Goal: Task Accomplishment & Management: Manage account settings

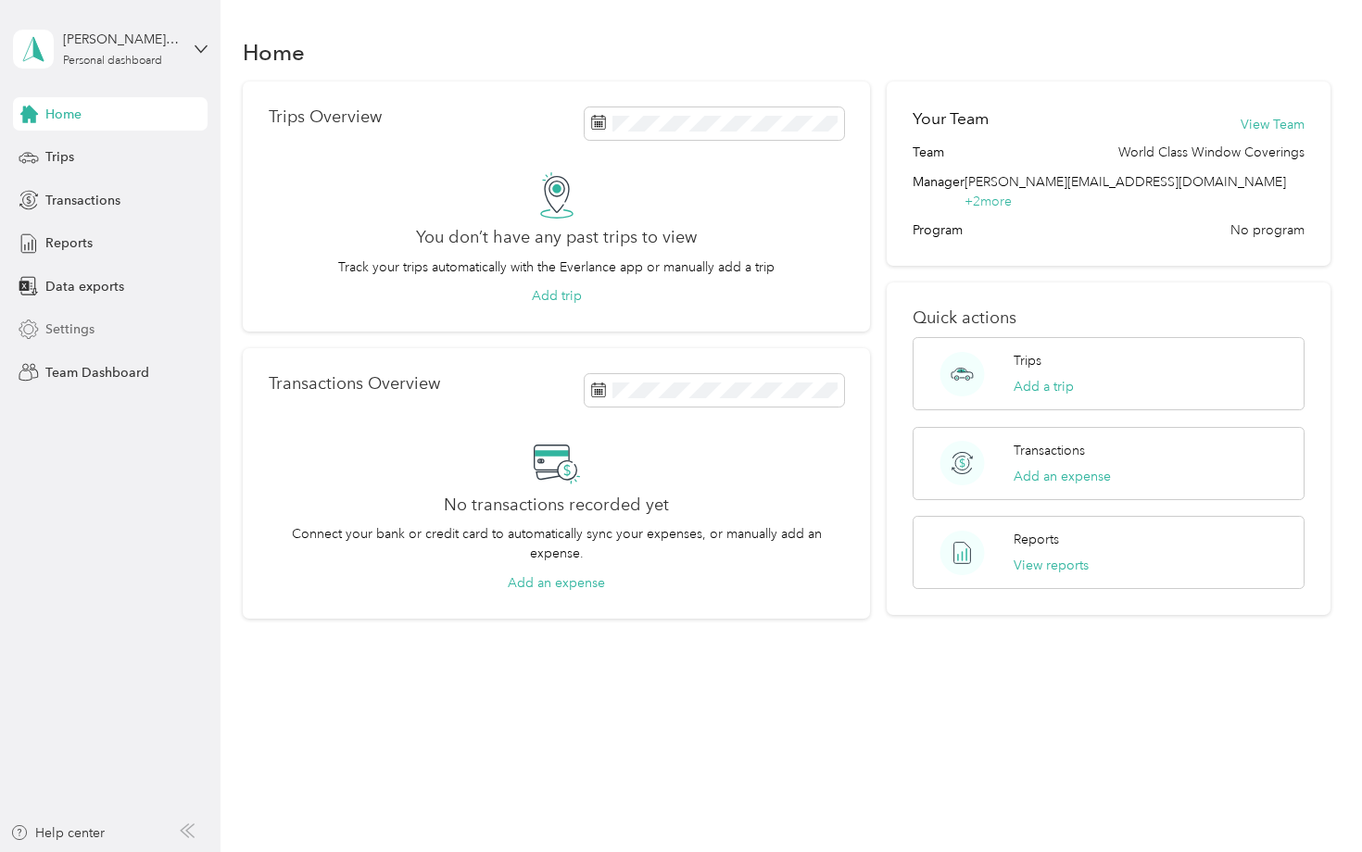
click at [74, 330] on span "Settings" at bounding box center [69, 329] width 49 height 19
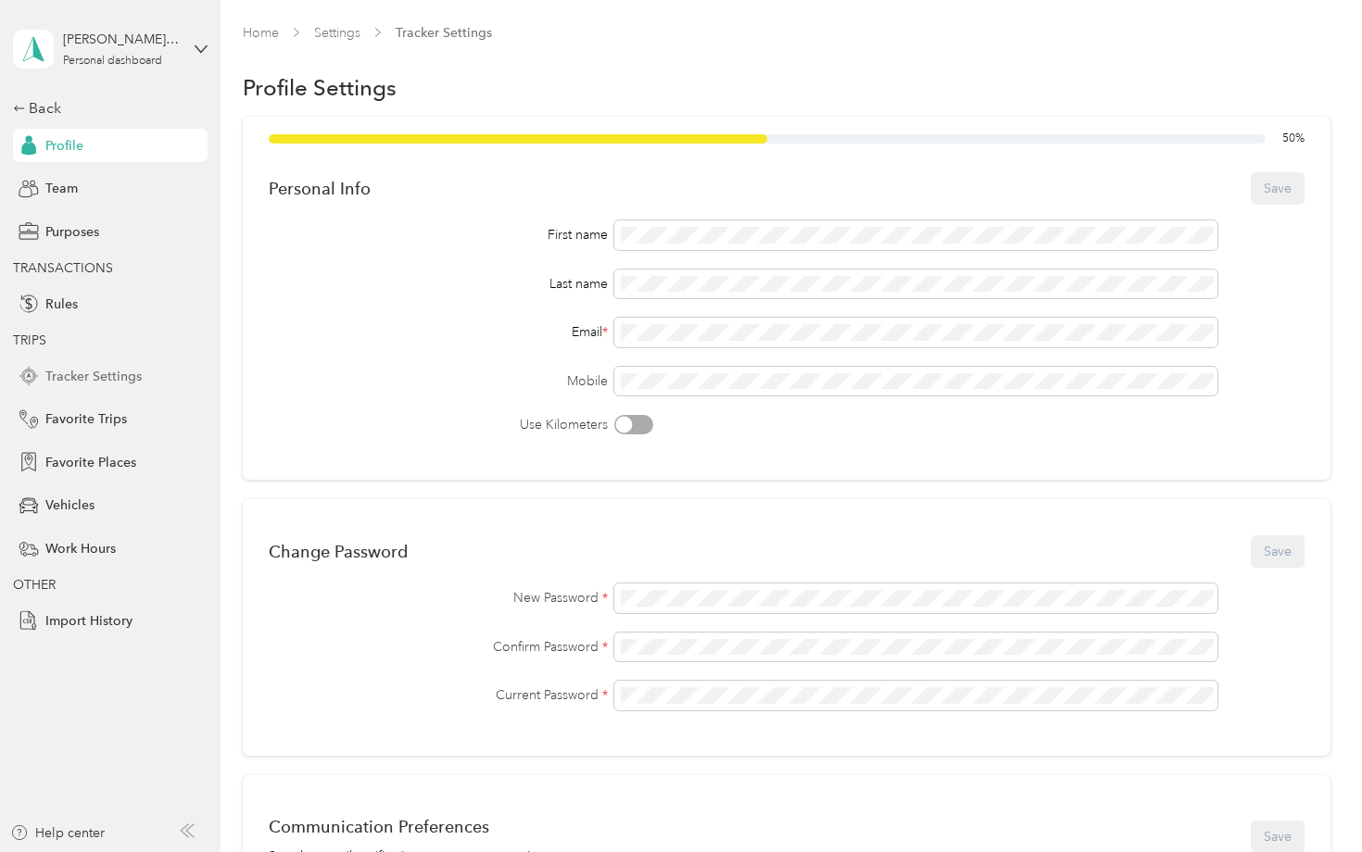
click at [108, 382] on span "Tracker Settings" at bounding box center [93, 376] width 96 height 19
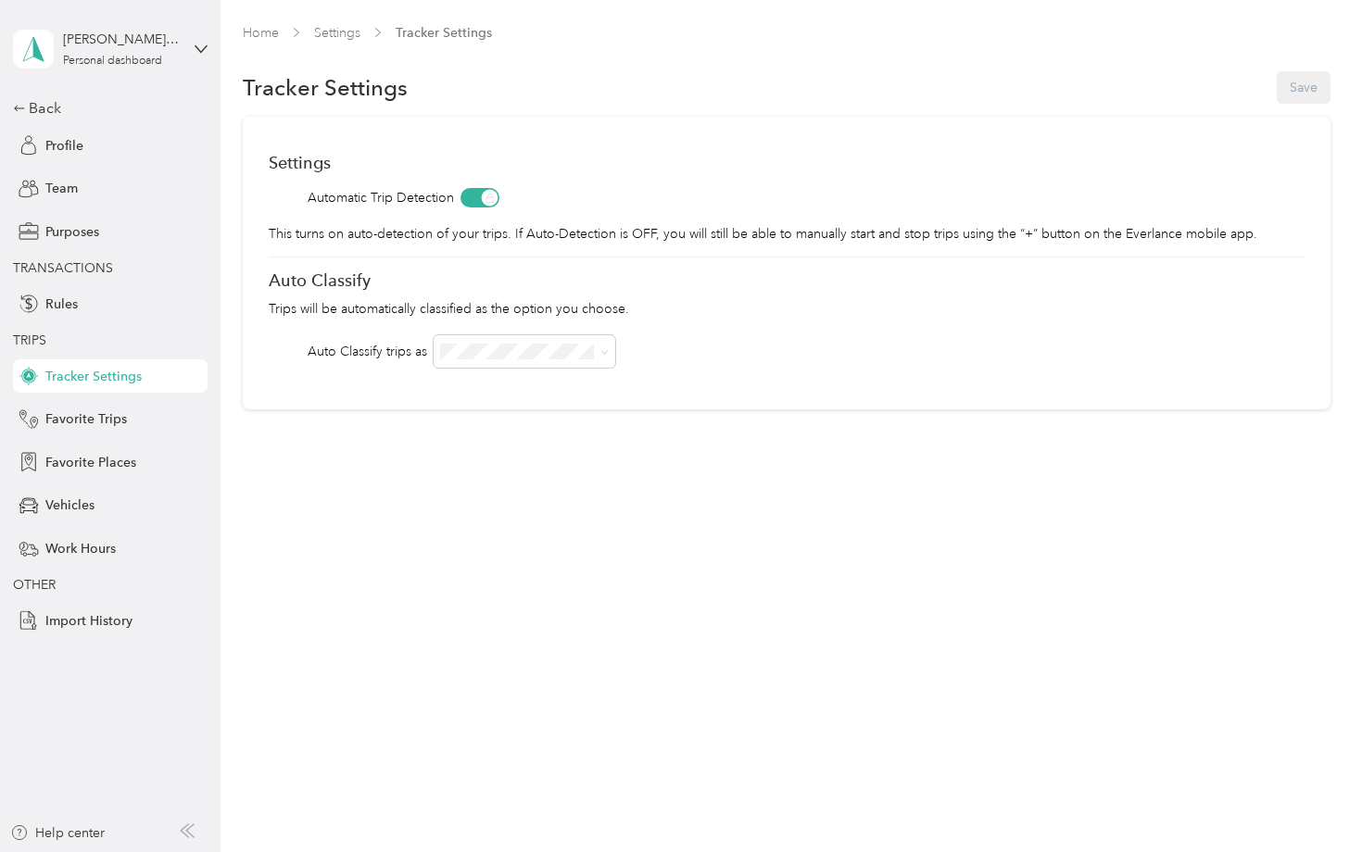
click at [348, 447] on div "Home Settings Tracker Settings Tracker Settings Save Settings Automatic Trip De…" at bounding box center [786, 255] width 1132 height 510
click at [104, 301] on div "Rules" at bounding box center [110, 303] width 195 height 33
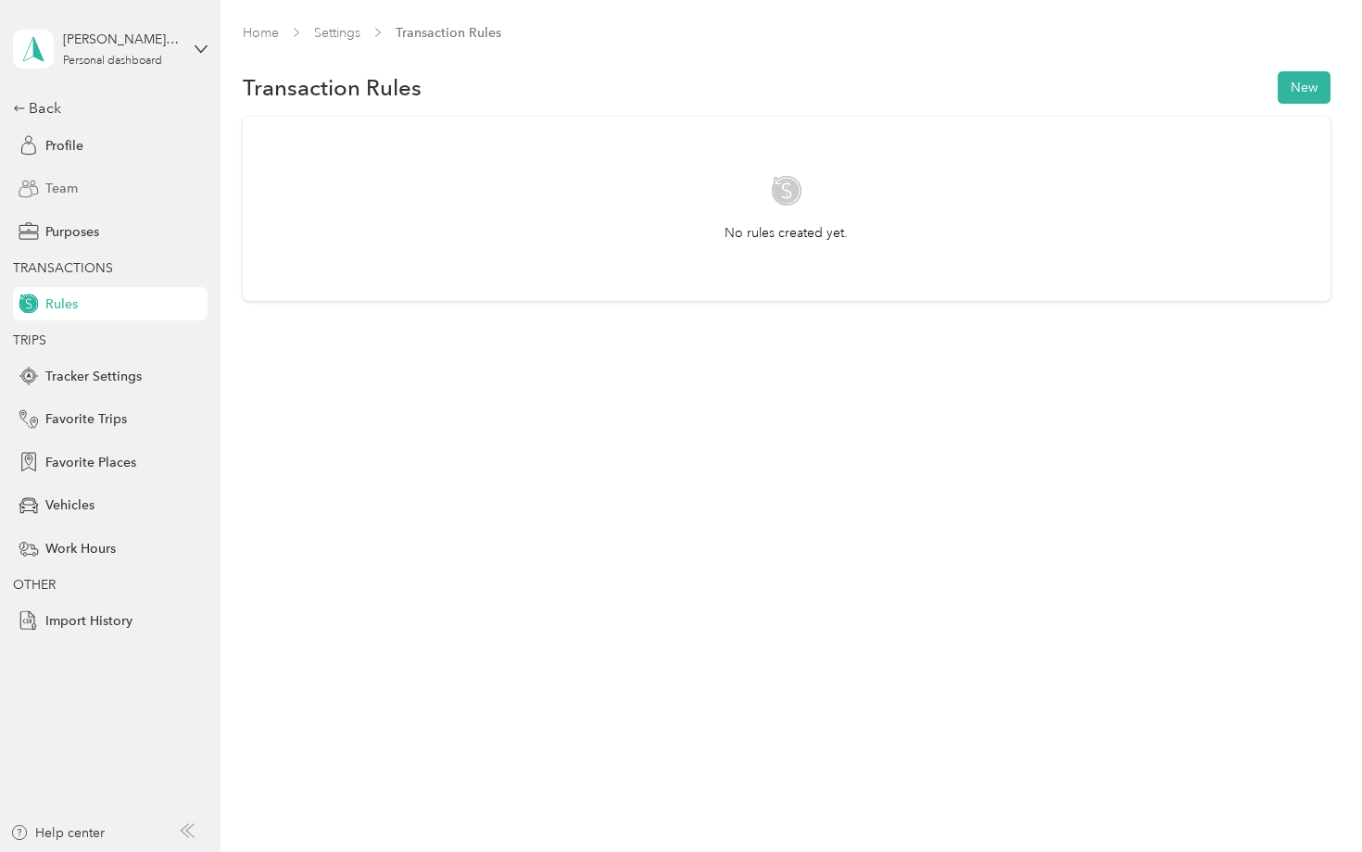
click at [70, 182] on span "Team" at bounding box center [61, 188] width 32 height 19
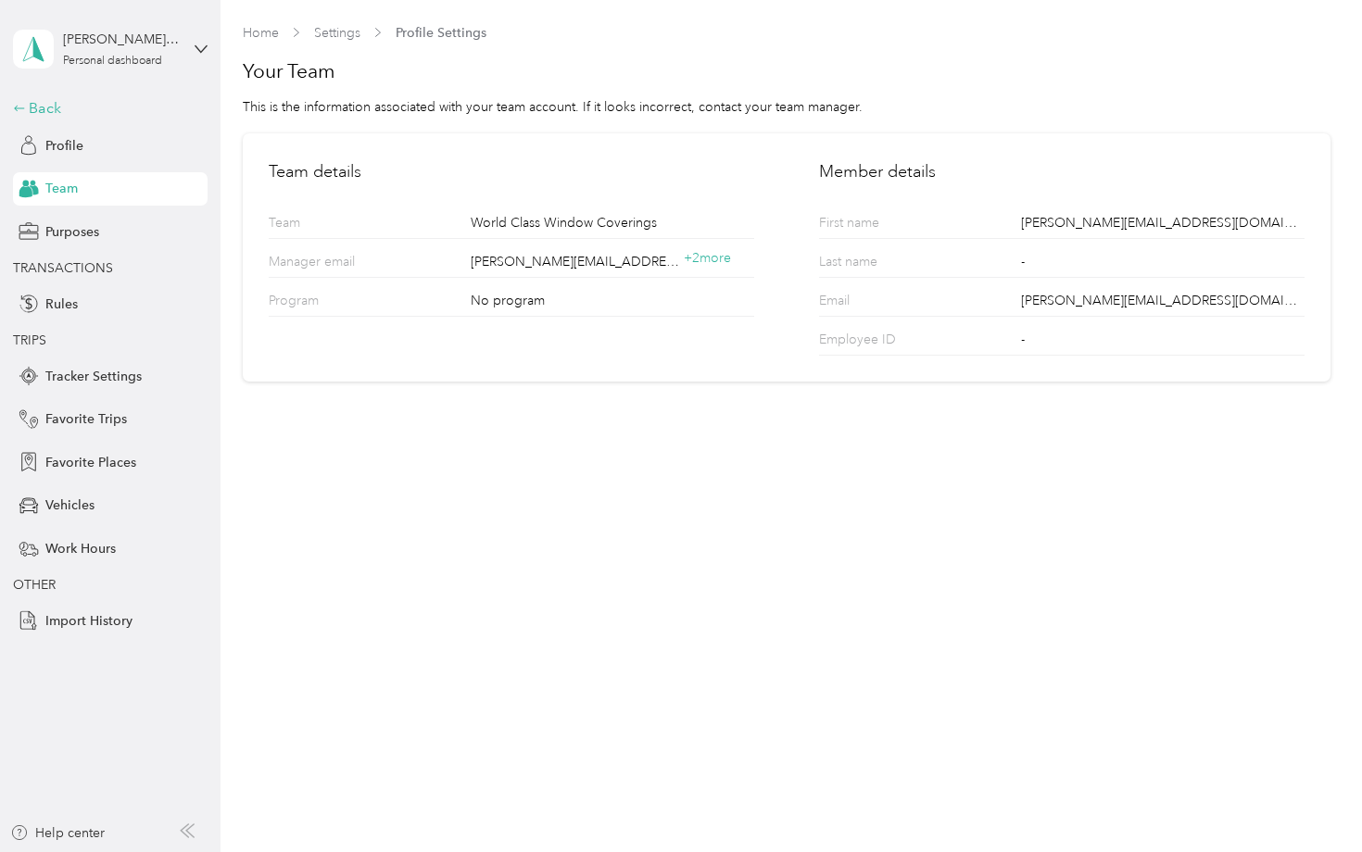
click at [49, 113] on div "Back" at bounding box center [105, 108] width 185 height 22
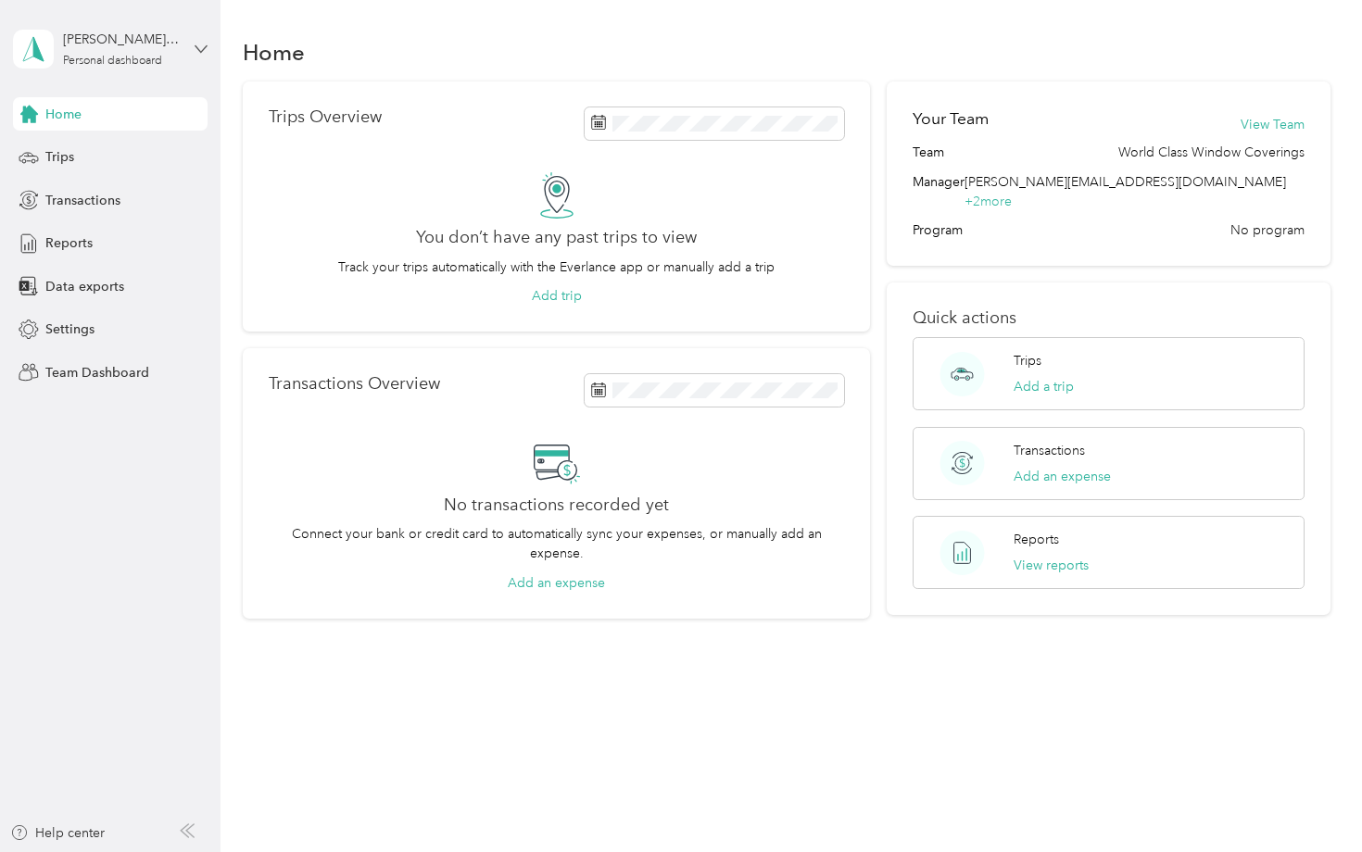
click at [204, 47] on icon at bounding box center [201, 49] width 13 height 13
click at [140, 143] on div "Team dashboard" at bounding box center [260, 152] width 469 height 32
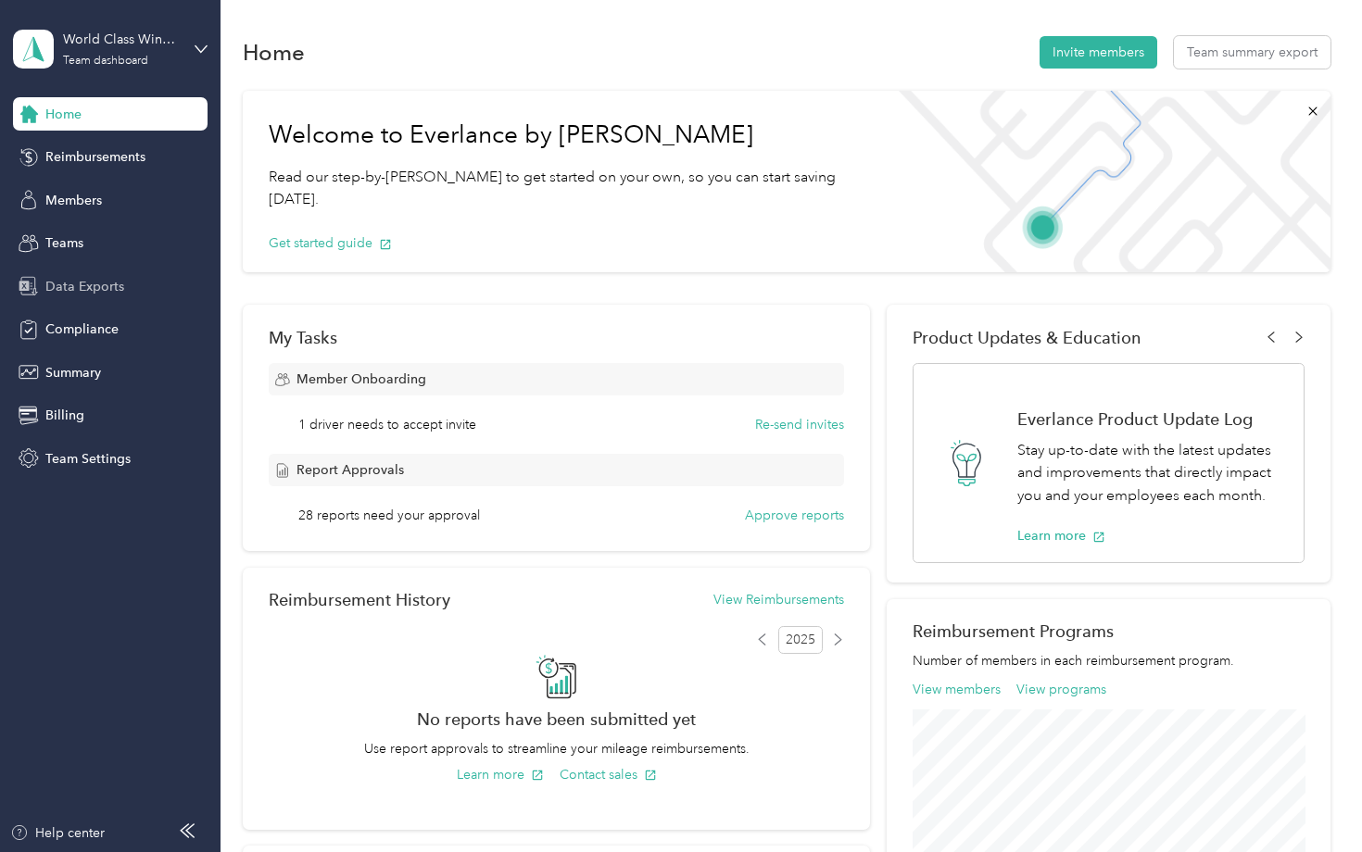
click at [123, 280] on div "Data Exports" at bounding box center [110, 286] width 195 height 33
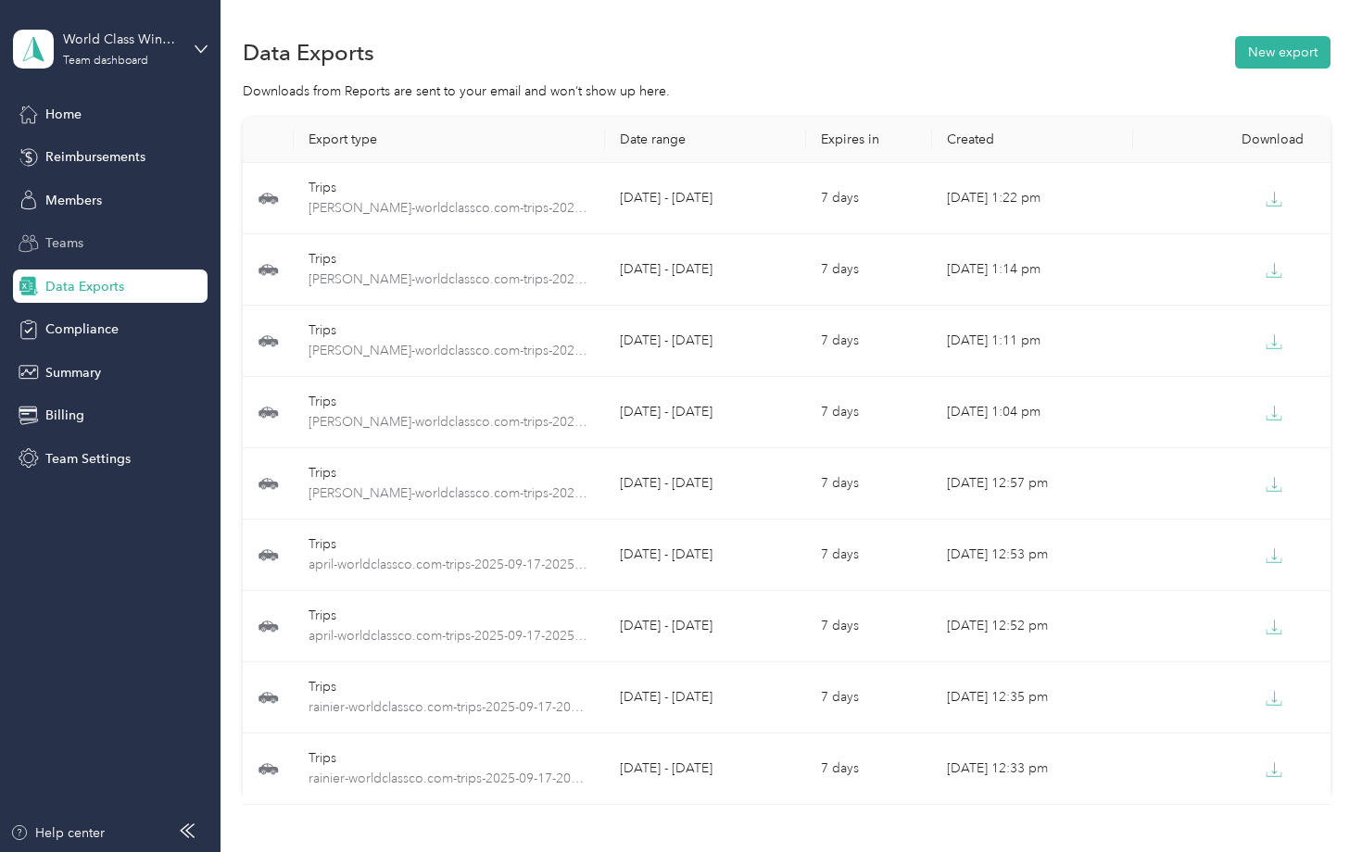
click at [104, 238] on div "Teams" at bounding box center [110, 243] width 195 height 33
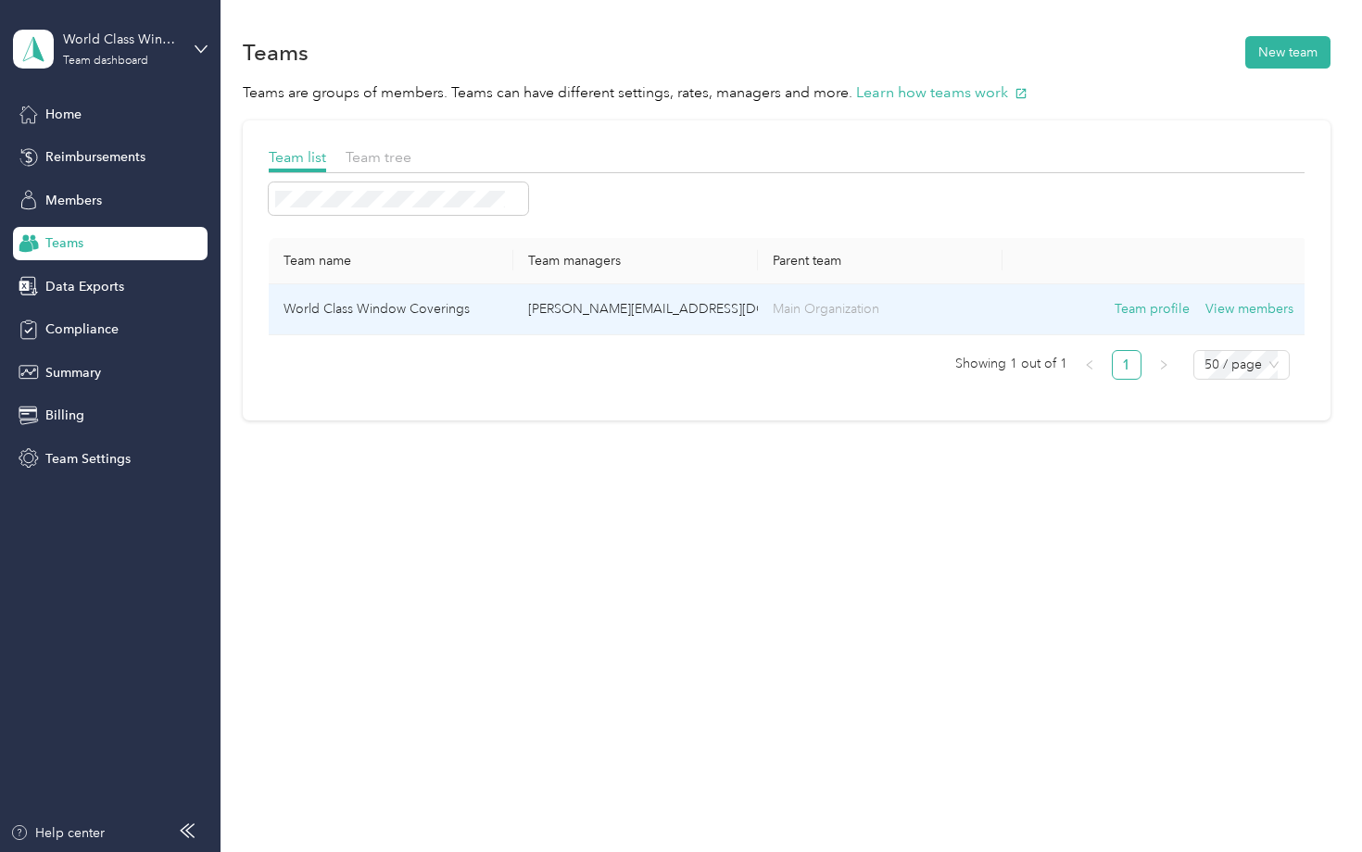
click at [330, 308] on td "World Class Window Coverings" at bounding box center [391, 309] width 245 height 51
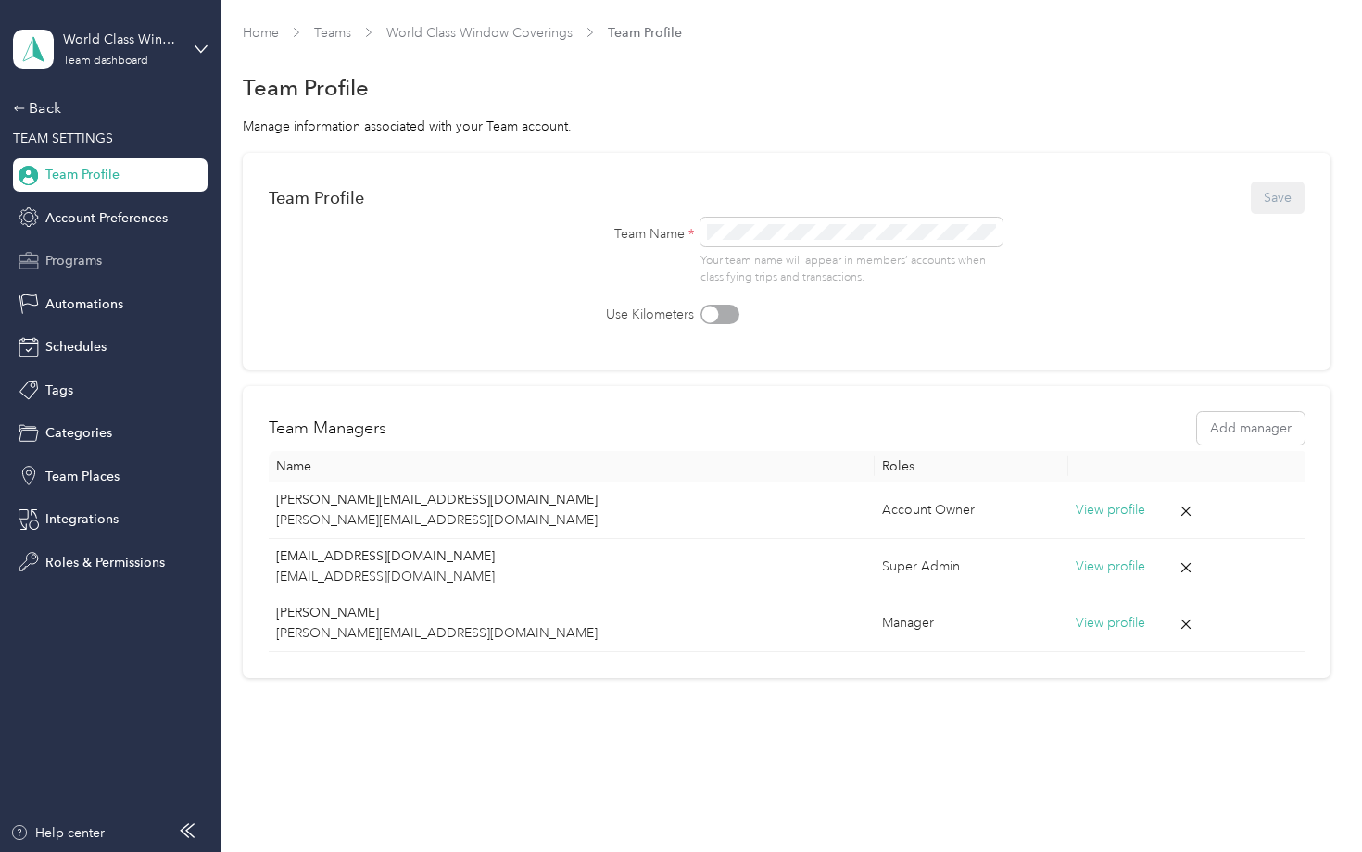
click at [83, 258] on span "Programs" at bounding box center [73, 260] width 57 height 19
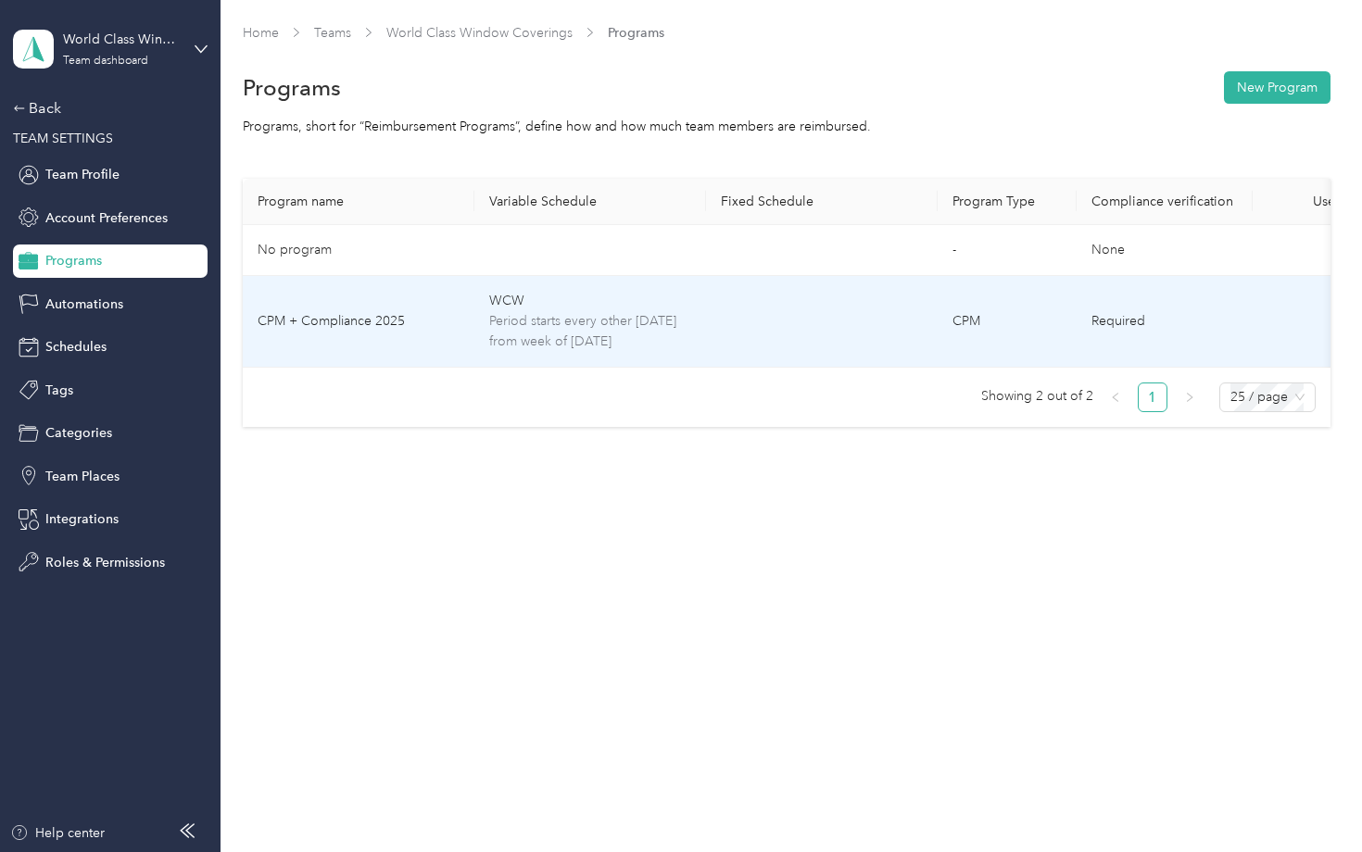
click at [588, 332] on span "Period starts every other [DATE] from week of [DATE]" at bounding box center [590, 331] width 202 height 41
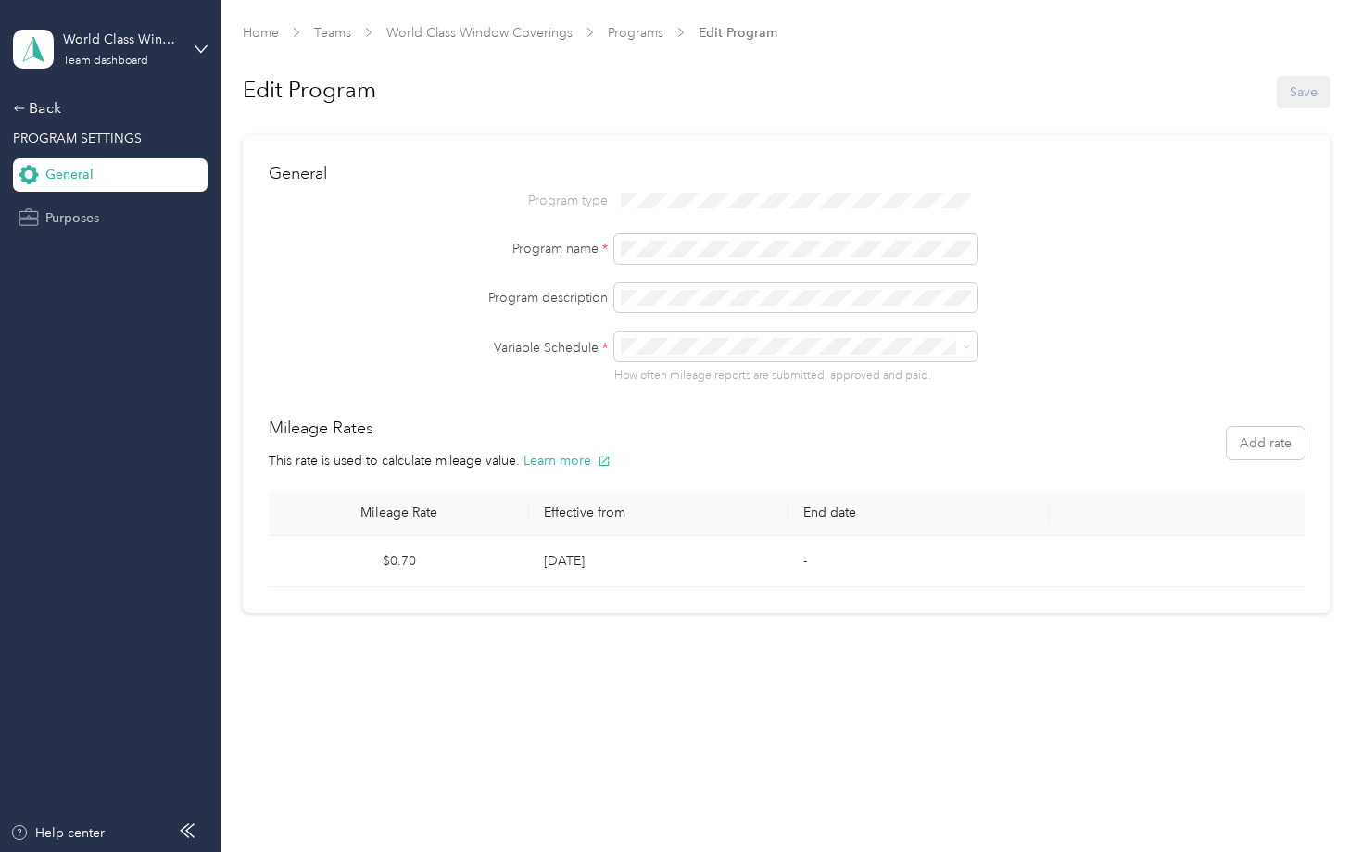
click at [87, 217] on span "Purposes" at bounding box center [72, 217] width 54 height 19
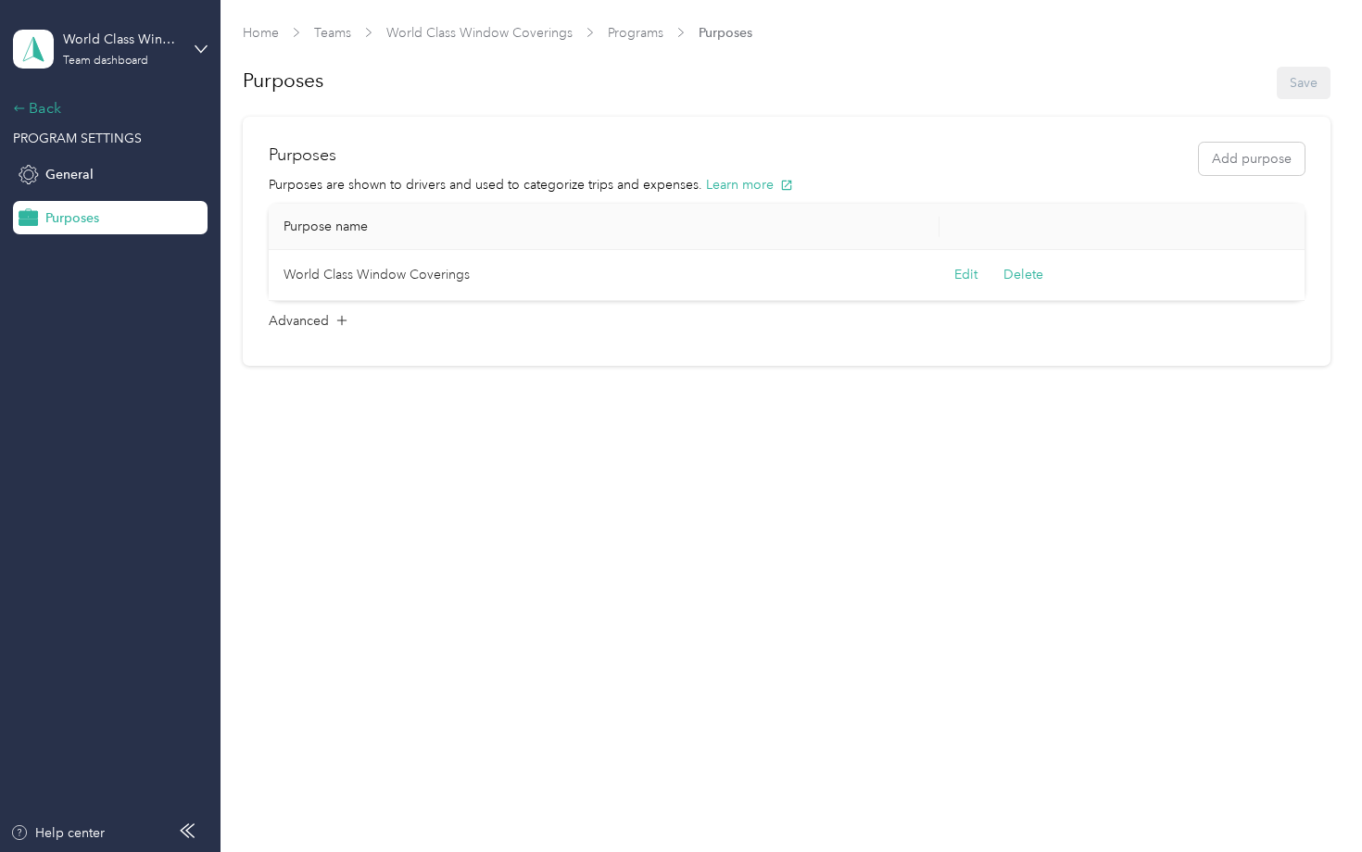
click at [45, 107] on div "Back" at bounding box center [105, 108] width 185 height 22
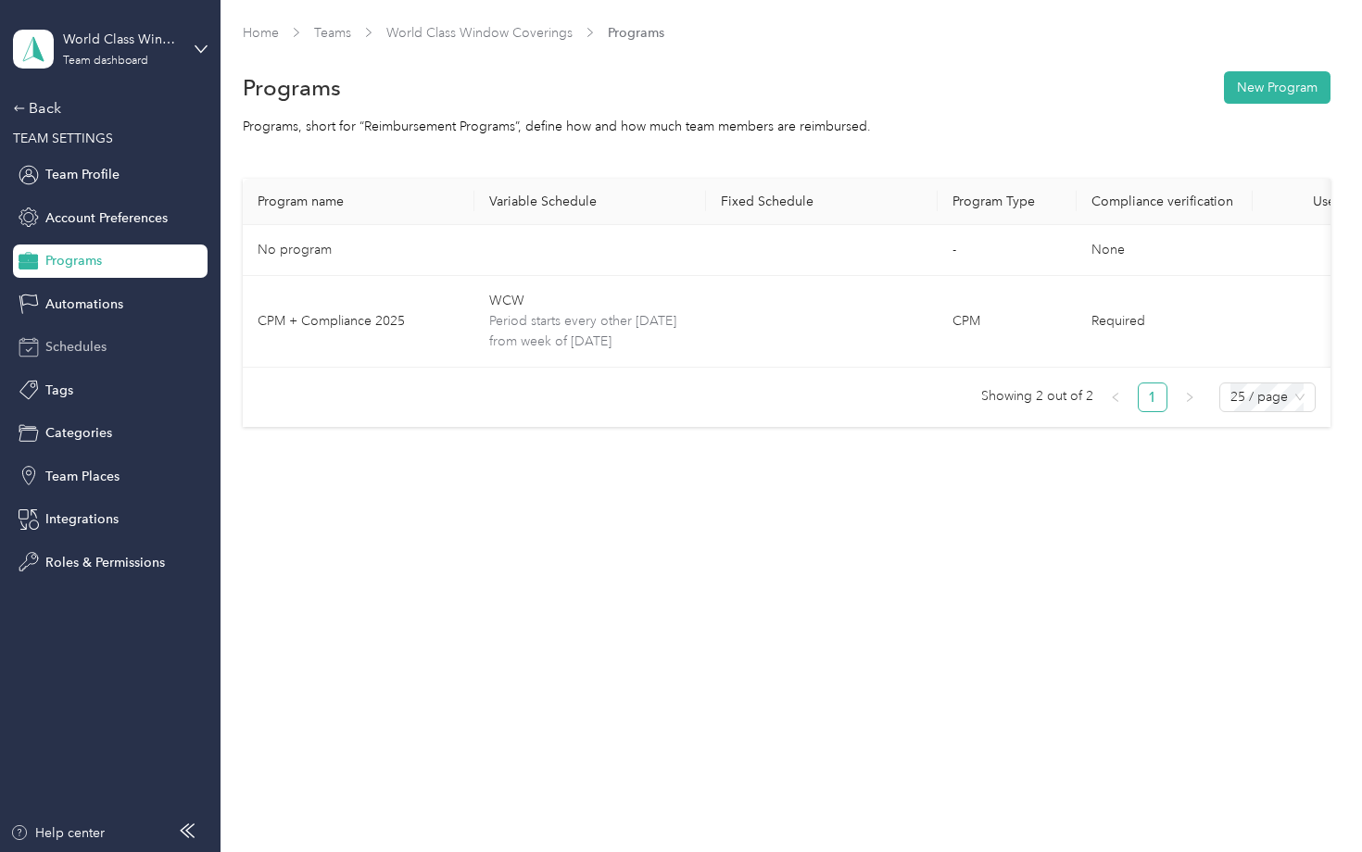
click at [96, 345] on span "Schedules" at bounding box center [75, 346] width 61 height 19
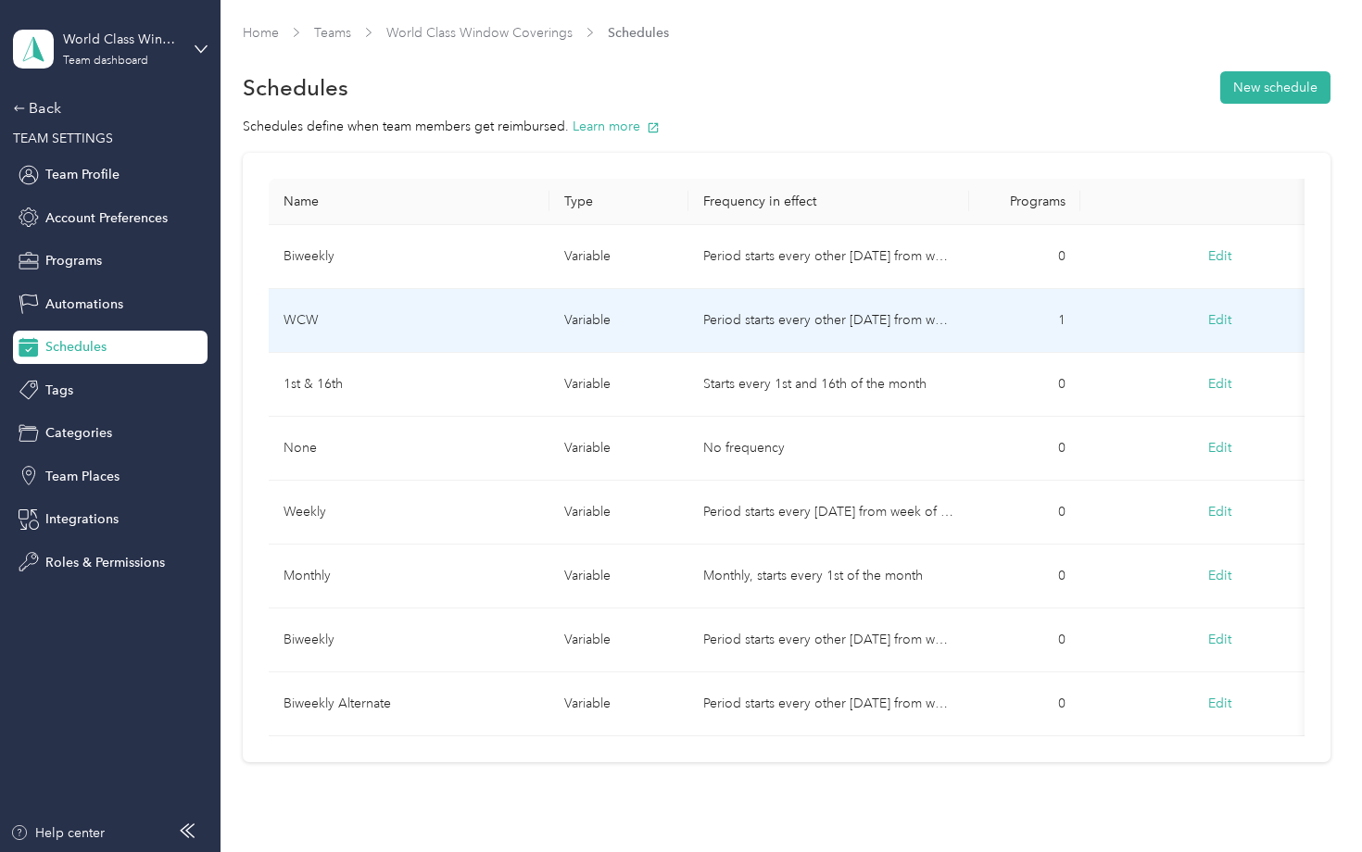
click at [1220, 319] on button "Edit" at bounding box center [1219, 320] width 49 height 33
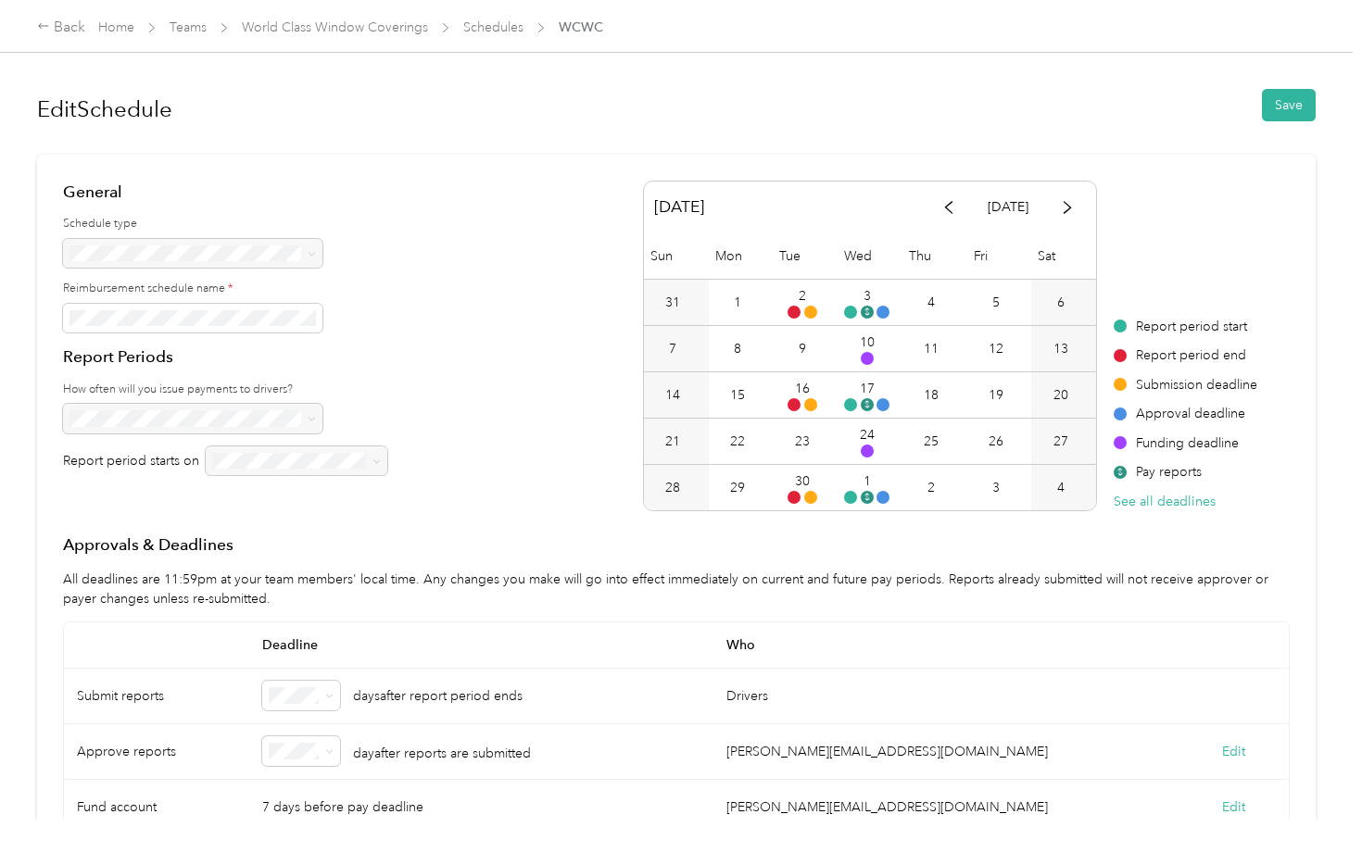
click at [255, 415] on div at bounding box center [225, 419] width 324 height 30
click at [312, 417] on div at bounding box center [225, 419] width 324 height 30
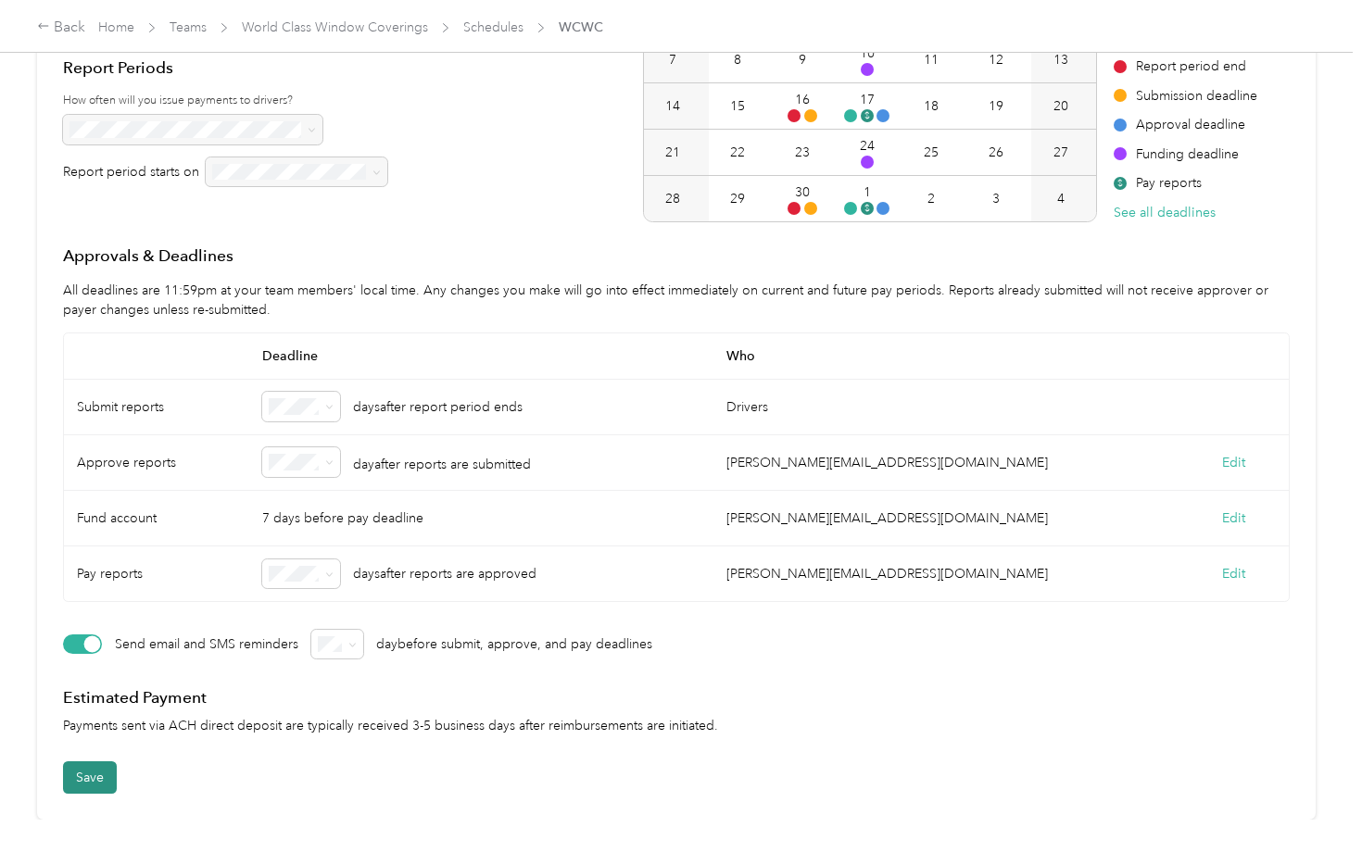
click at [98, 772] on button "Save" at bounding box center [90, 777] width 54 height 32
click at [73, 27] on div "Back" at bounding box center [61, 28] width 48 height 22
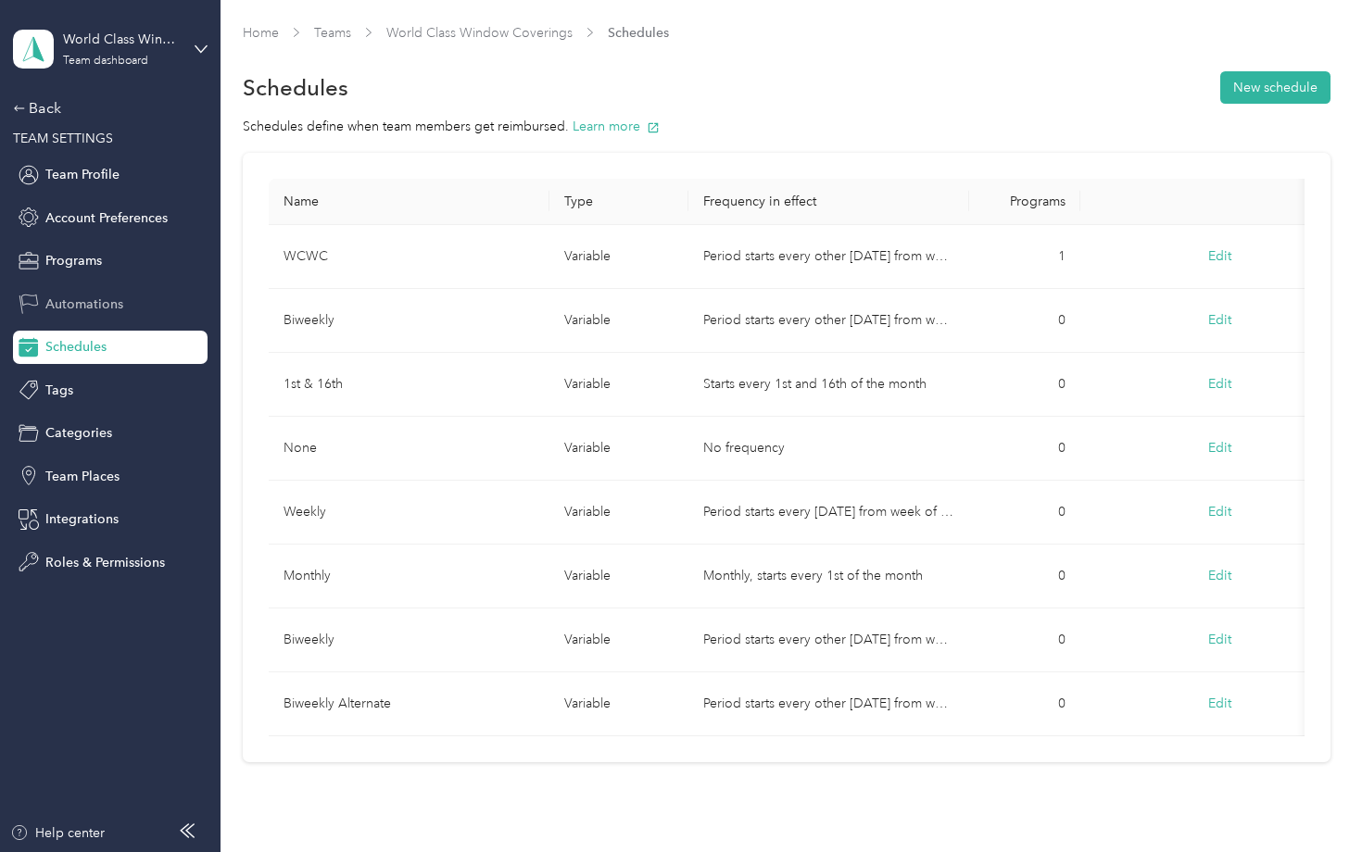
click at [115, 305] on span "Automations" at bounding box center [84, 304] width 78 height 19
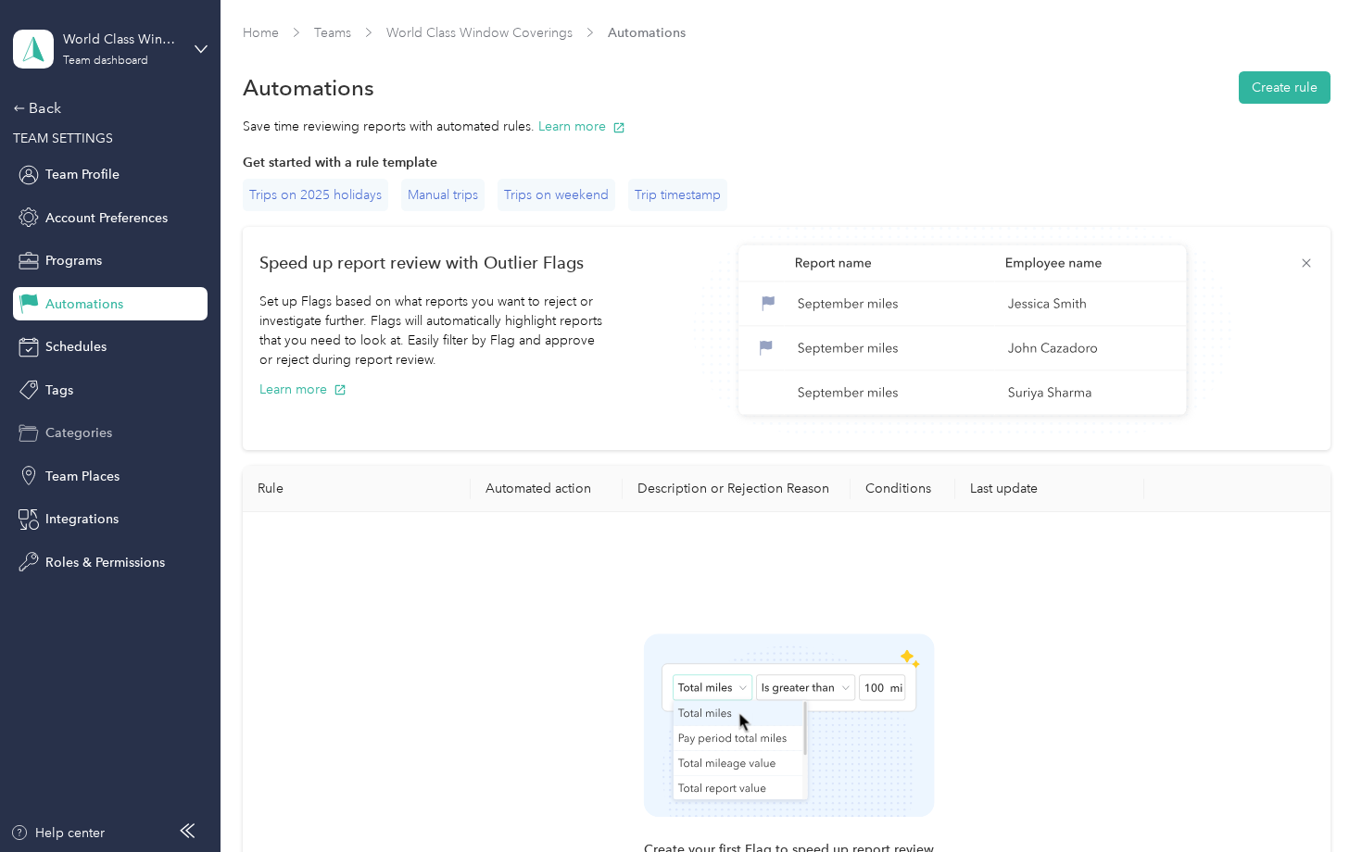
click at [90, 430] on span "Categories" at bounding box center [78, 432] width 67 height 19
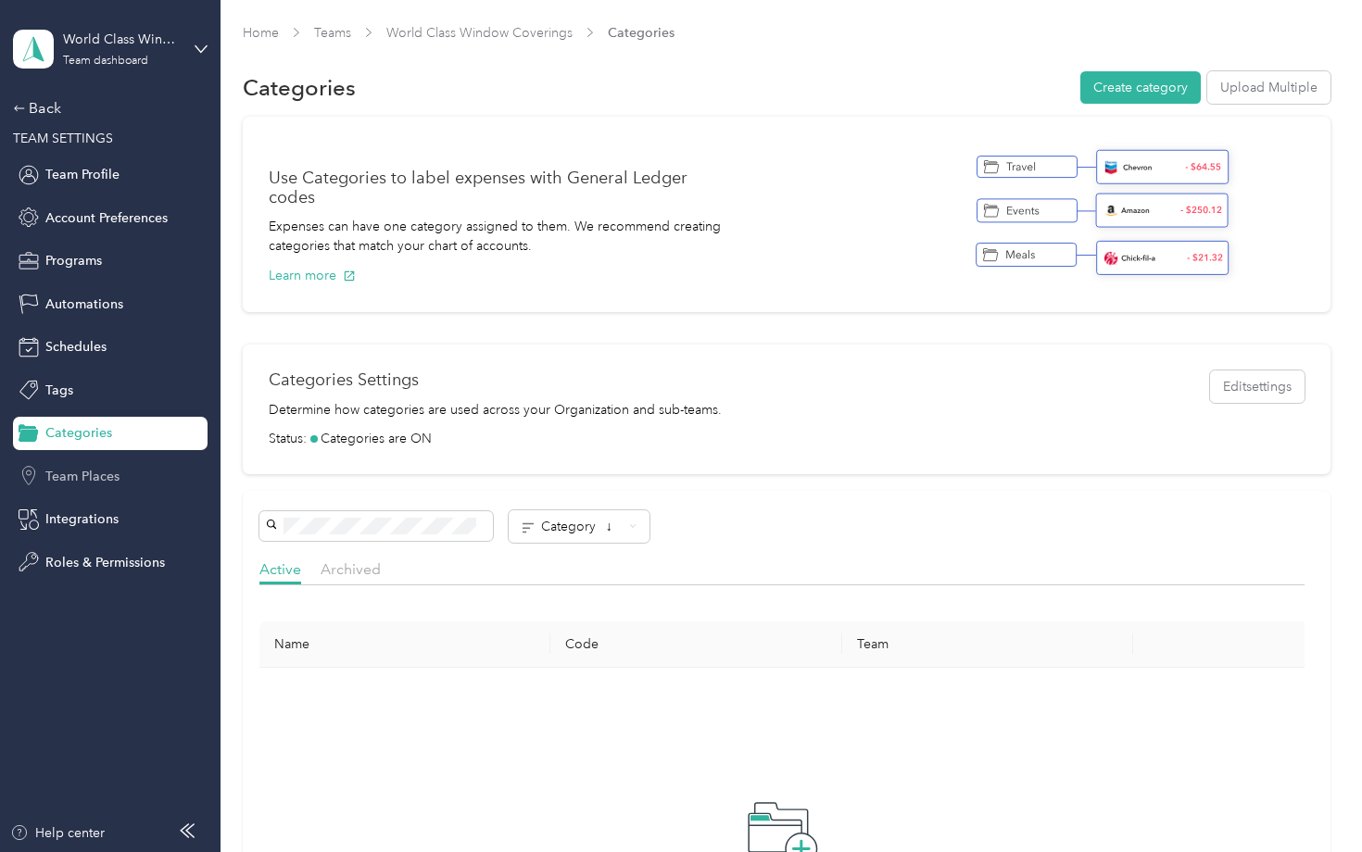
click at [93, 475] on span "Team Places" at bounding box center [82, 476] width 74 height 19
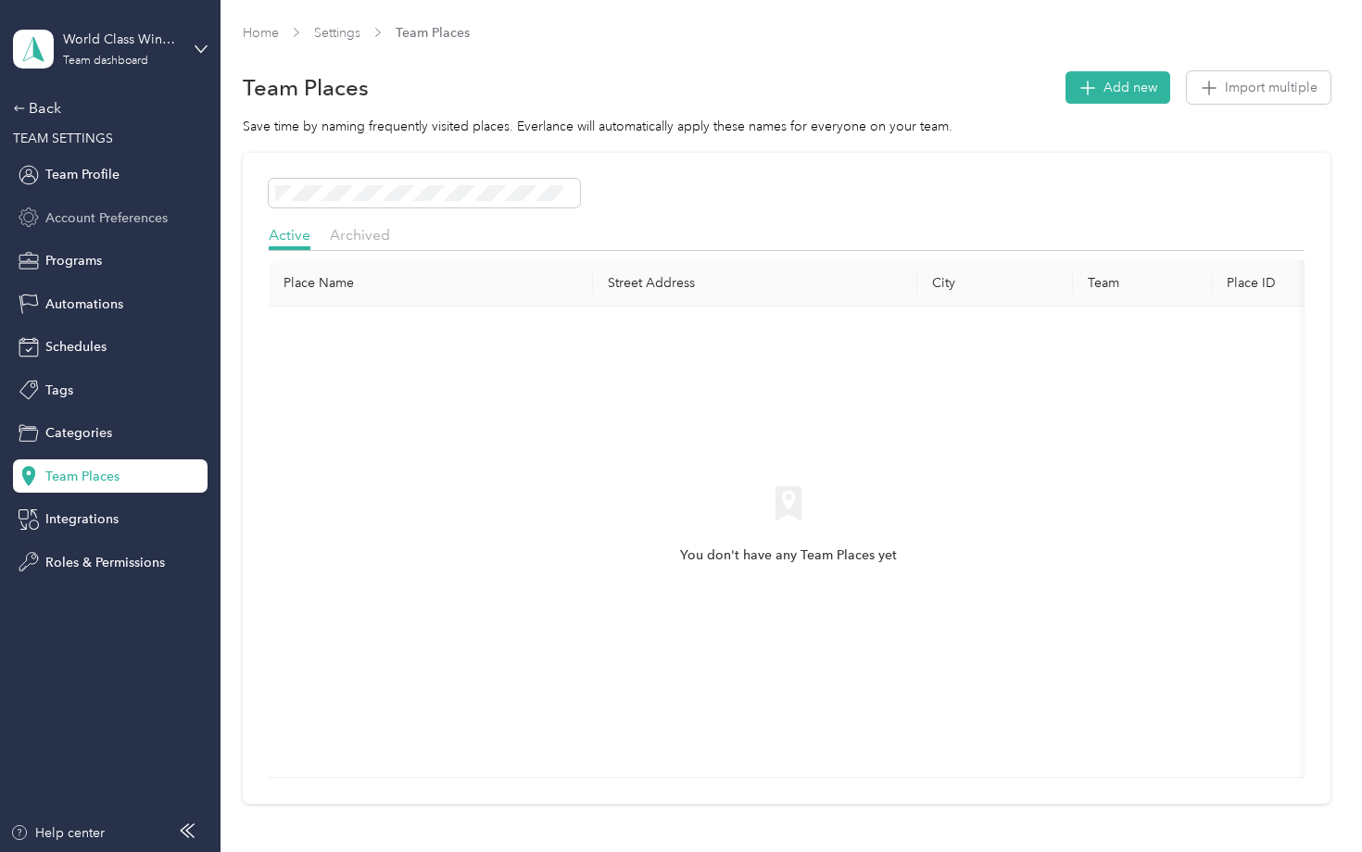
click at [82, 221] on span "Account Preferences" at bounding box center [106, 217] width 122 height 19
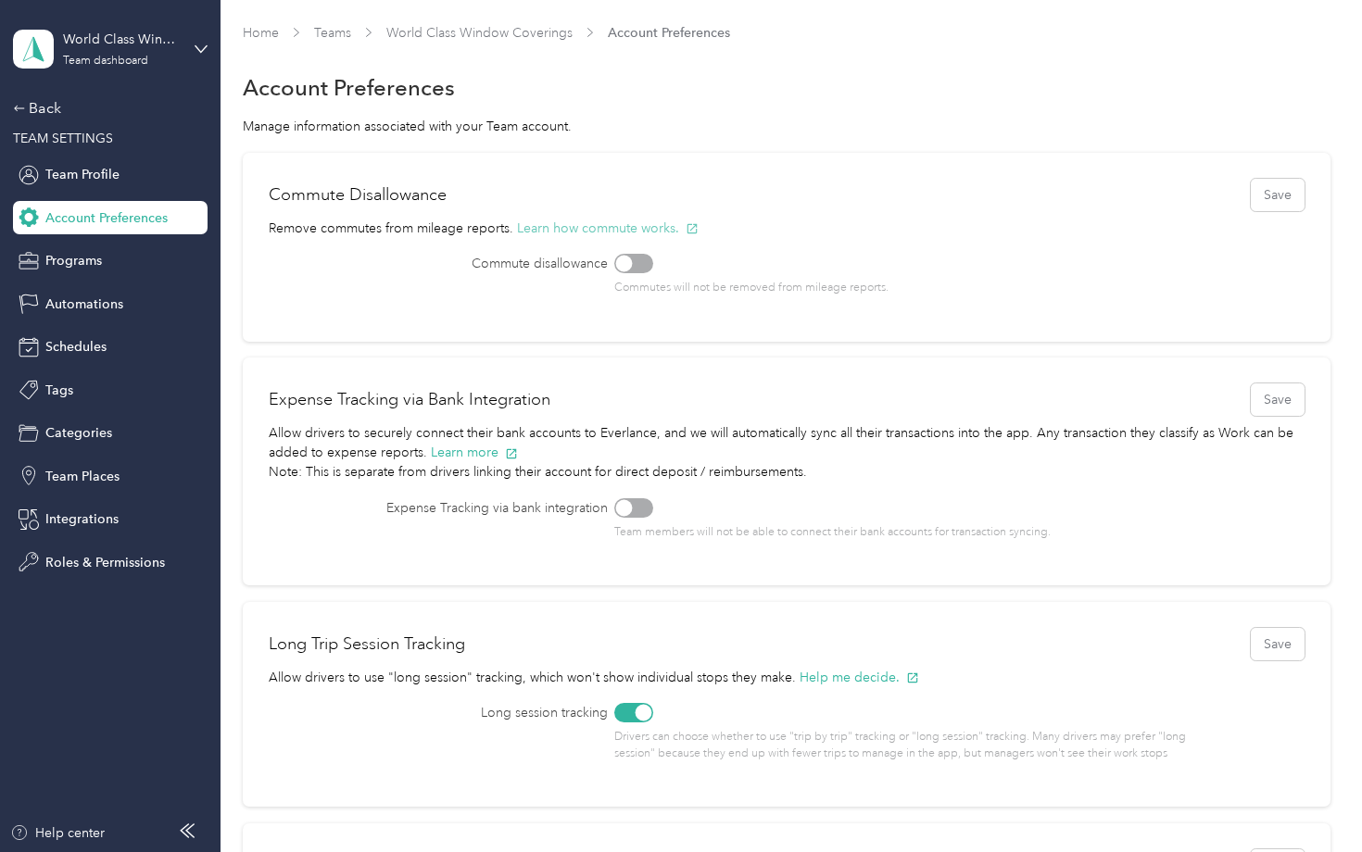
click at [609, 222] on button "Learn how commute works." at bounding box center [608, 228] width 182 height 19
